Goal: Check status: Check status

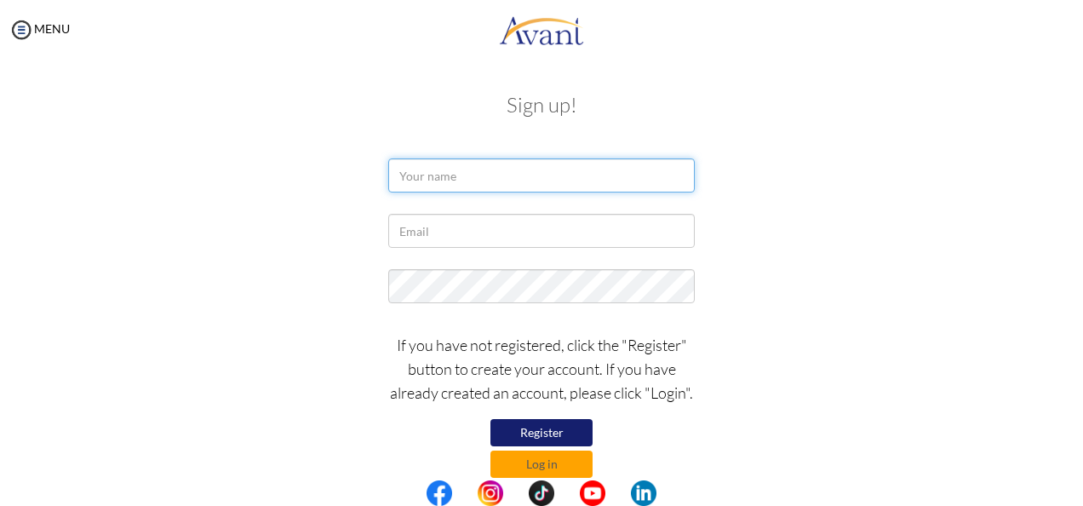
click at [472, 174] on input "text" at bounding box center [541, 175] width 307 height 34
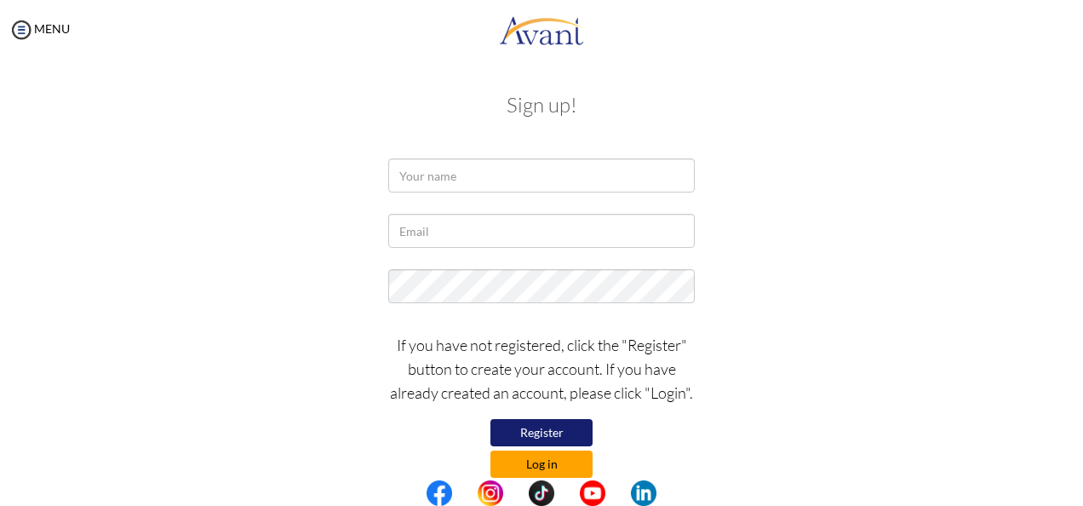
click at [543, 459] on button "Log in" at bounding box center [542, 464] width 102 height 27
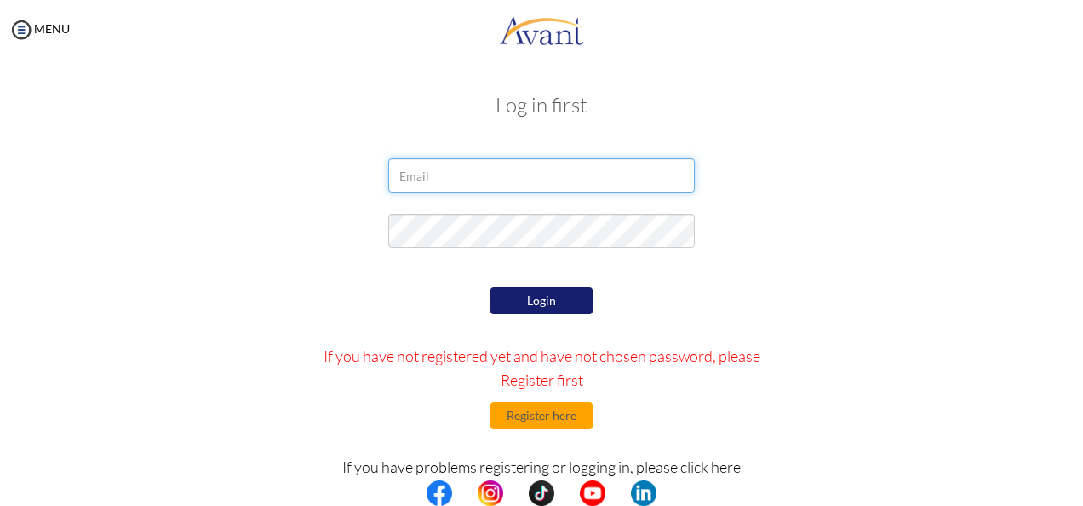
click at [516, 177] on input "email" at bounding box center [541, 175] width 307 height 34
type input "[EMAIL_ADDRESS][DOMAIN_NAME]"
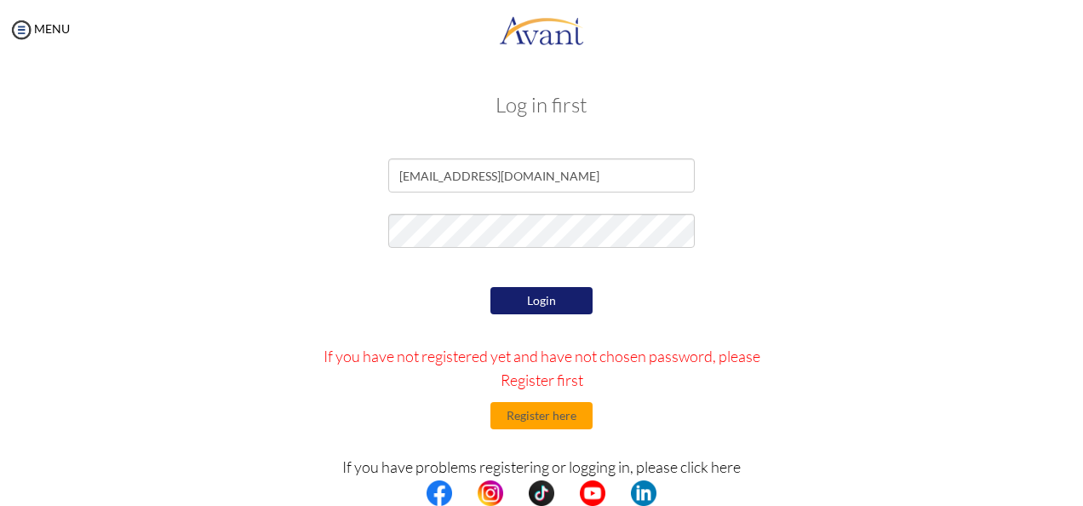
click at [559, 302] on button "Login" at bounding box center [542, 300] width 102 height 27
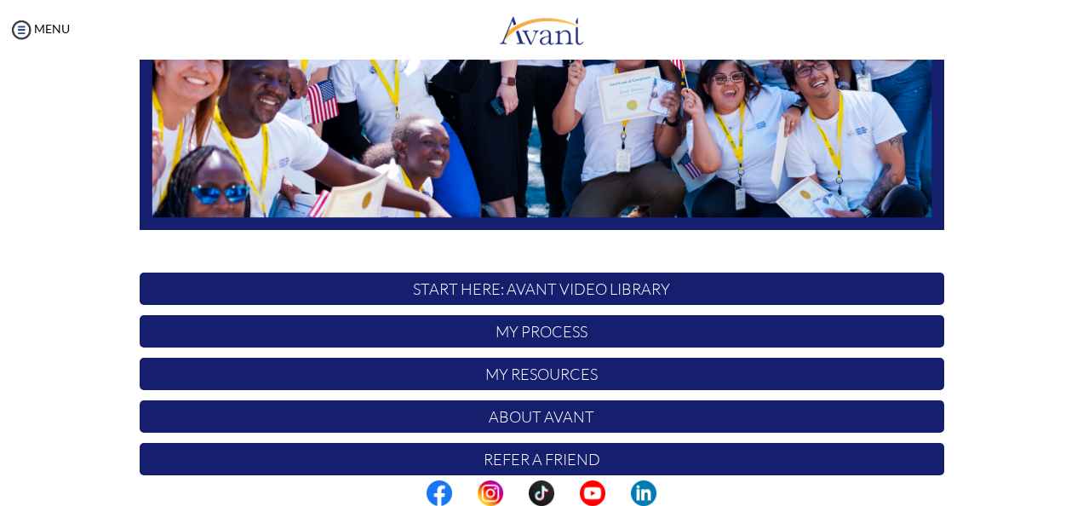
scroll to position [379, 0]
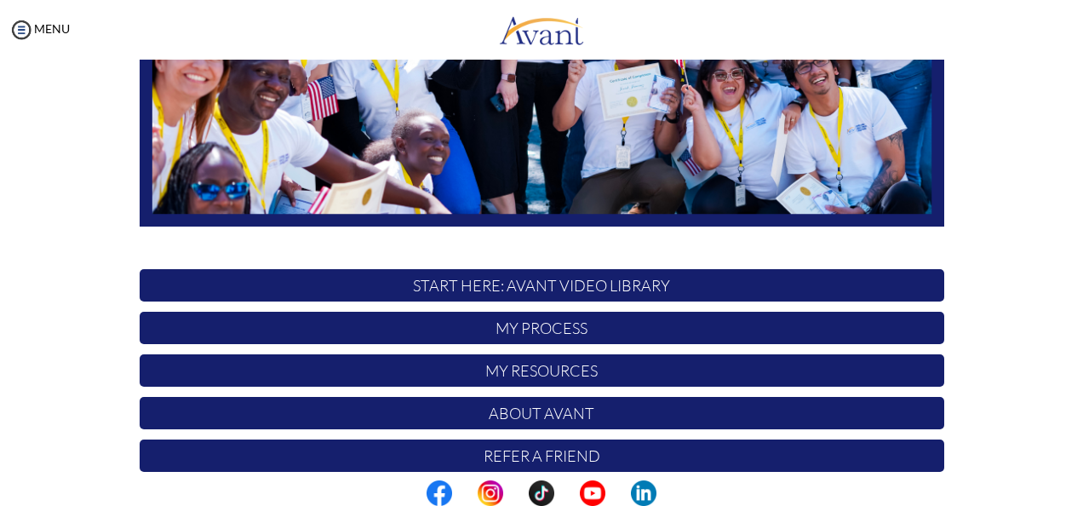
click at [602, 330] on p "My Process" at bounding box center [542, 328] width 805 height 32
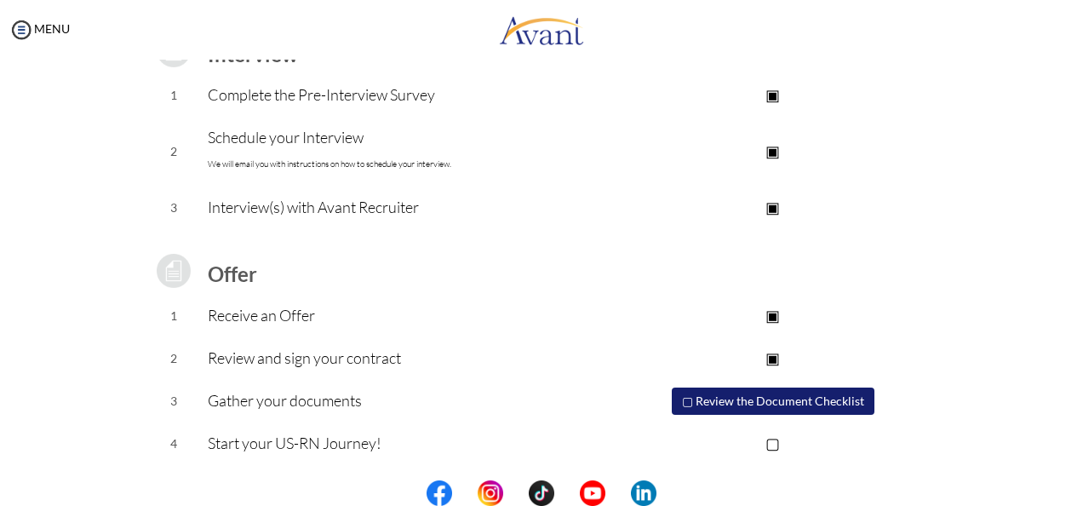
scroll to position [268, 0]
click at [707, 401] on button "▢ Review the Document Checklist" at bounding box center [773, 400] width 203 height 27
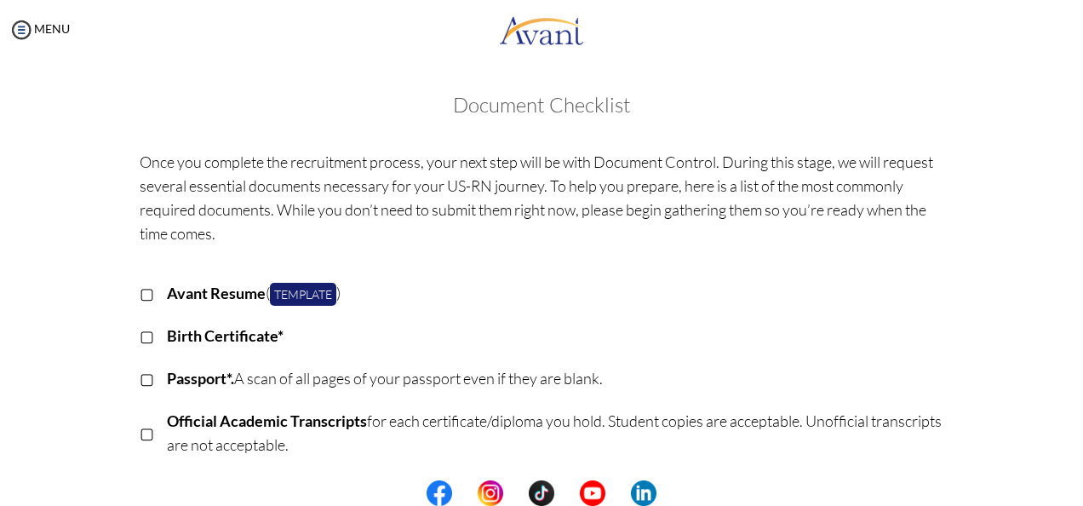
click at [140, 336] on p "▢" at bounding box center [147, 336] width 14 height 24
click at [140, 377] on p "▢" at bounding box center [147, 378] width 14 height 24
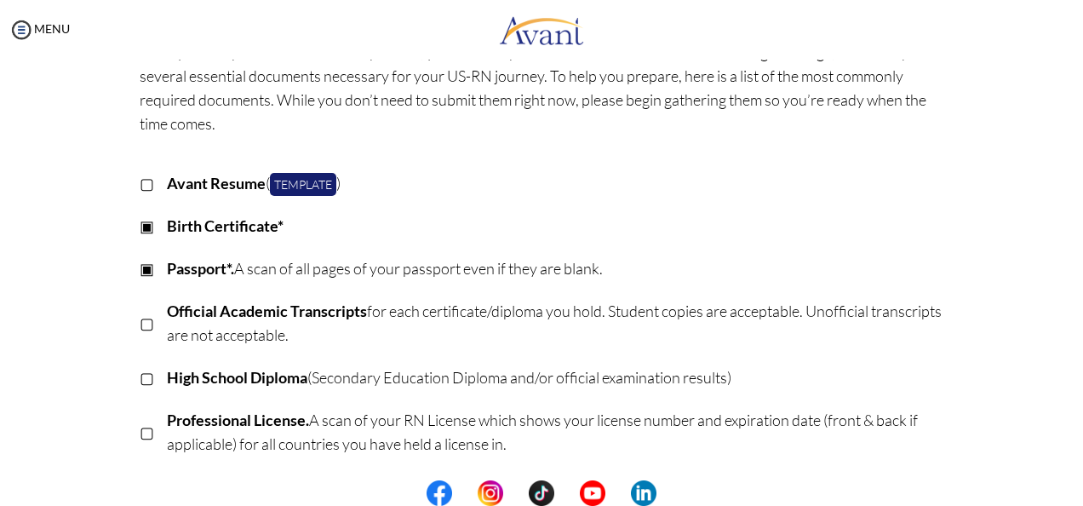
scroll to position [111, 0]
click at [140, 324] on p "▢" at bounding box center [147, 322] width 14 height 24
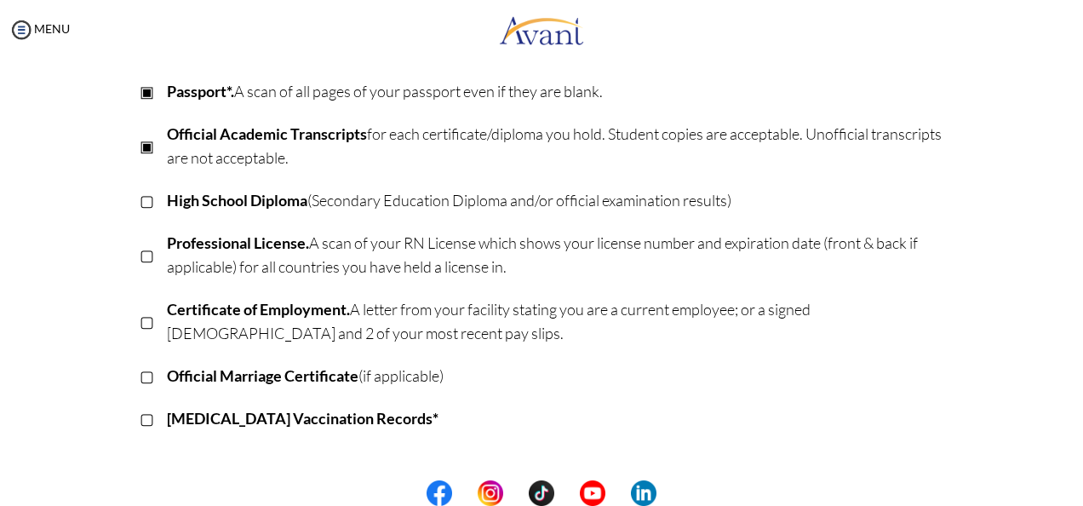
scroll to position [290, 0]
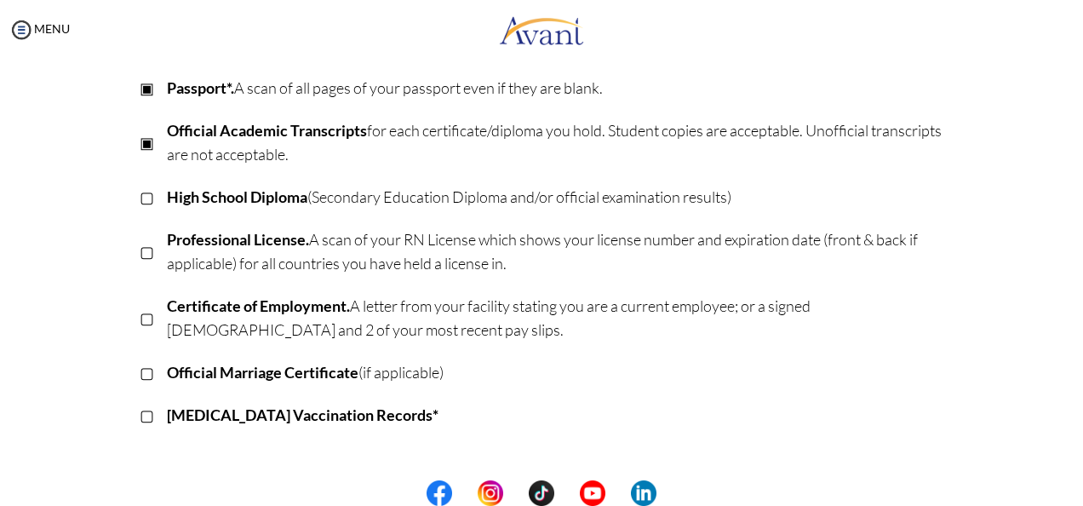
click at [141, 416] on p "▢" at bounding box center [147, 415] width 14 height 24
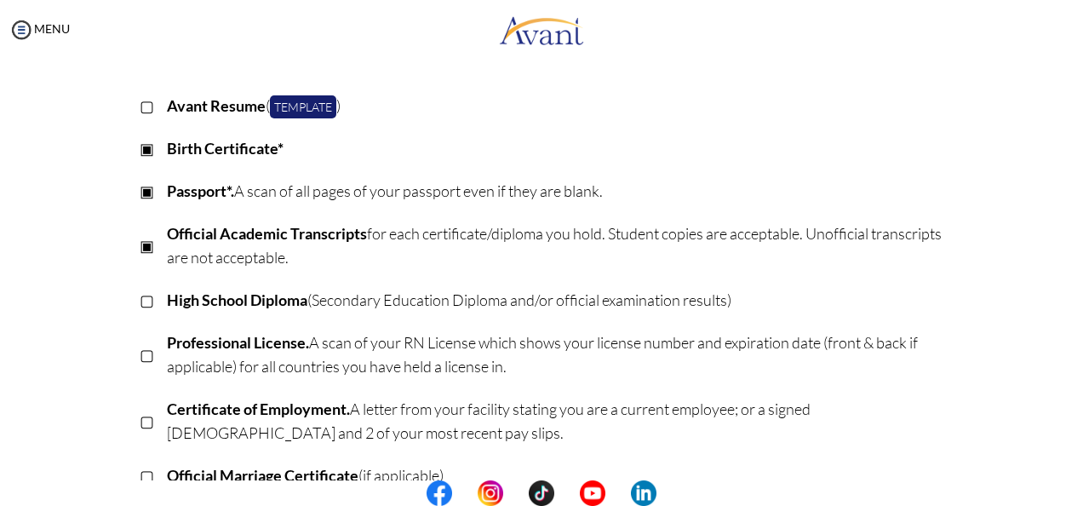
scroll to position [0, 0]
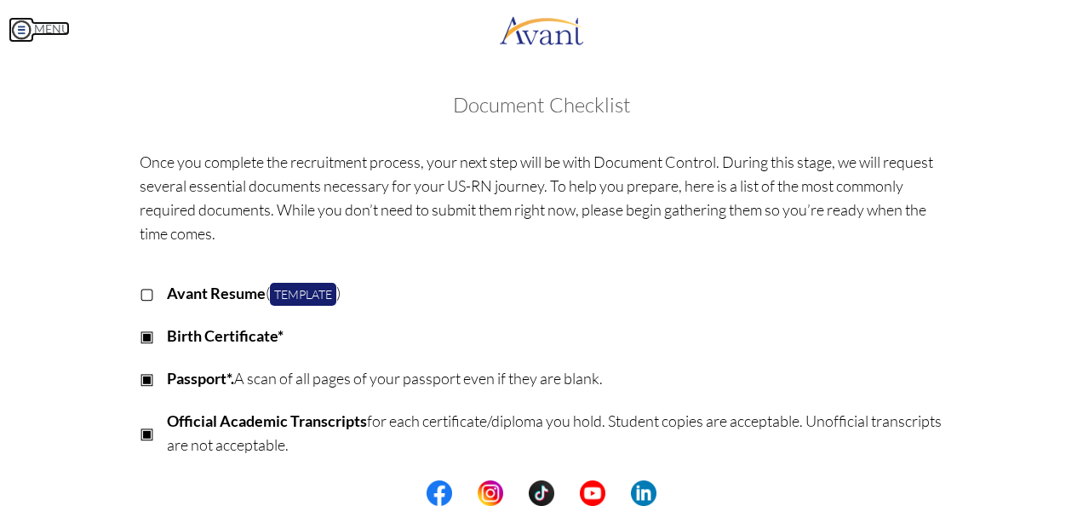
click at [22, 27] on img at bounding box center [22, 30] width 26 height 26
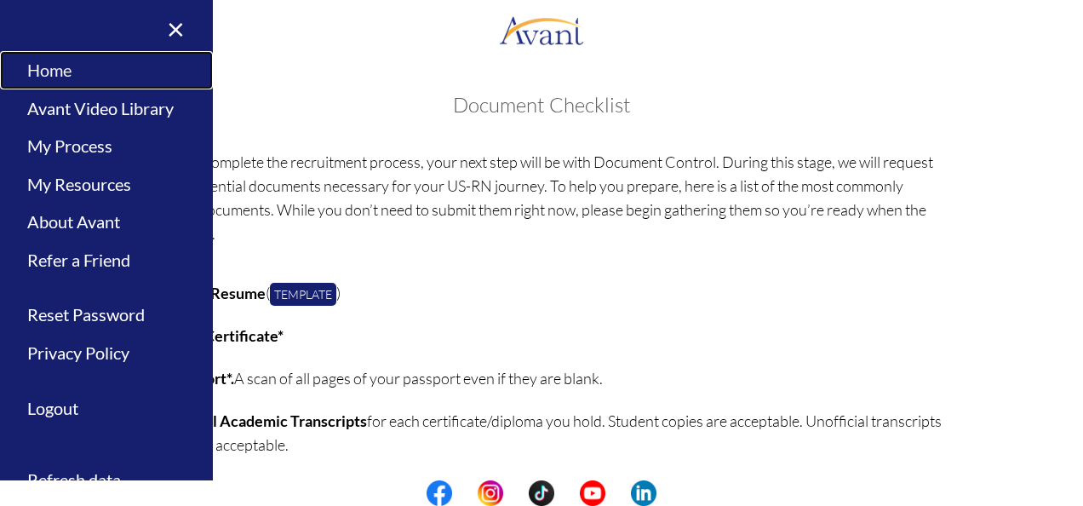
click at [83, 66] on link "Home" at bounding box center [106, 70] width 213 height 38
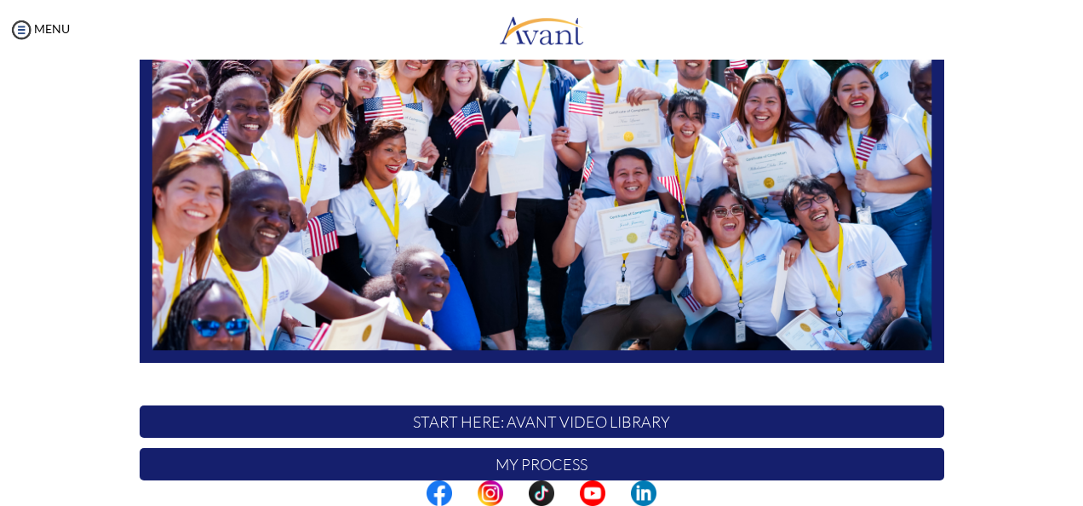
scroll to position [440, 0]
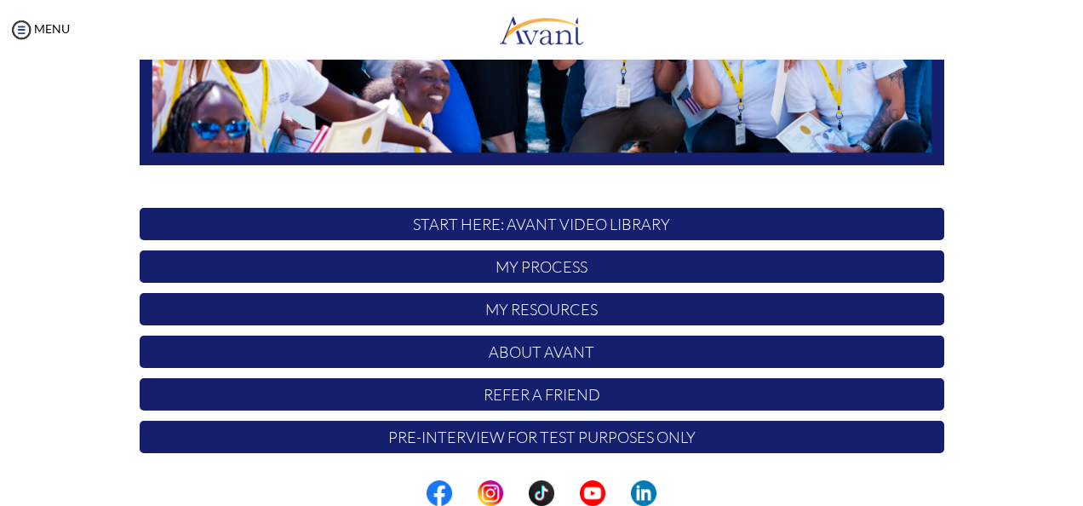
click at [577, 308] on p "My Resources" at bounding box center [542, 309] width 805 height 32
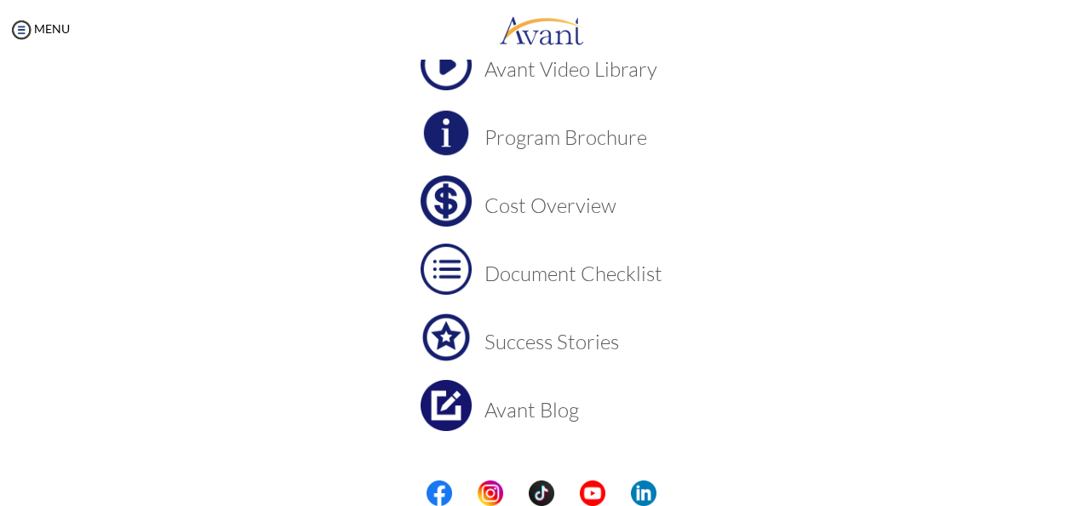
scroll to position [148, 0]
click at [574, 276] on h3 "Document Checklist" at bounding box center [574, 272] width 178 height 22
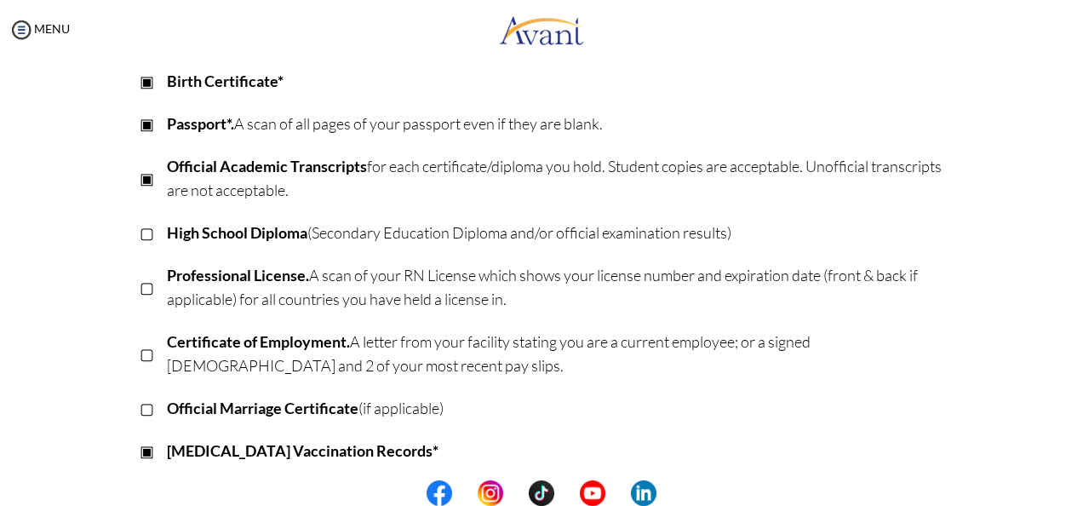
scroll to position [255, 0]
